Goal: Task Accomplishment & Management: Use online tool/utility

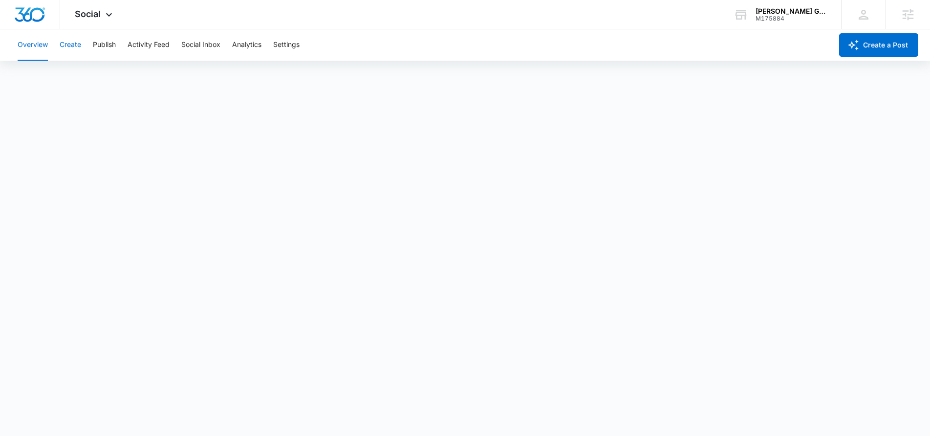
click at [79, 42] on button "Create" at bounding box center [71, 44] width 22 height 31
click at [108, 43] on button "Publish" at bounding box center [104, 44] width 23 height 31
click at [69, 40] on button "Create" at bounding box center [71, 44] width 22 height 31
click at [96, 75] on button "Approvals" at bounding box center [95, 74] width 33 height 27
